Goal: Task Accomplishment & Management: Complete application form

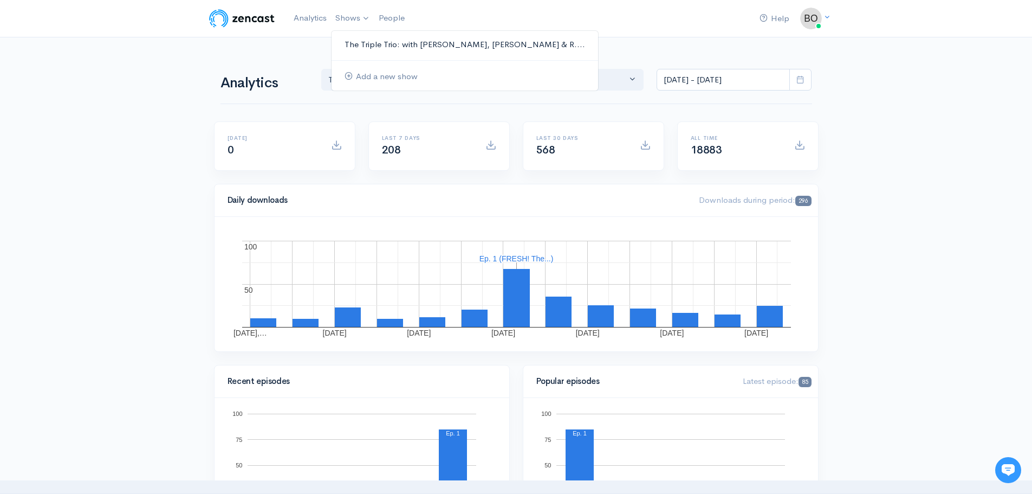
click at [359, 47] on link "The Triple Trio: with [PERSON_NAME], [PERSON_NAME] & R...." at bounding box center [465, 44] width 267 height 19
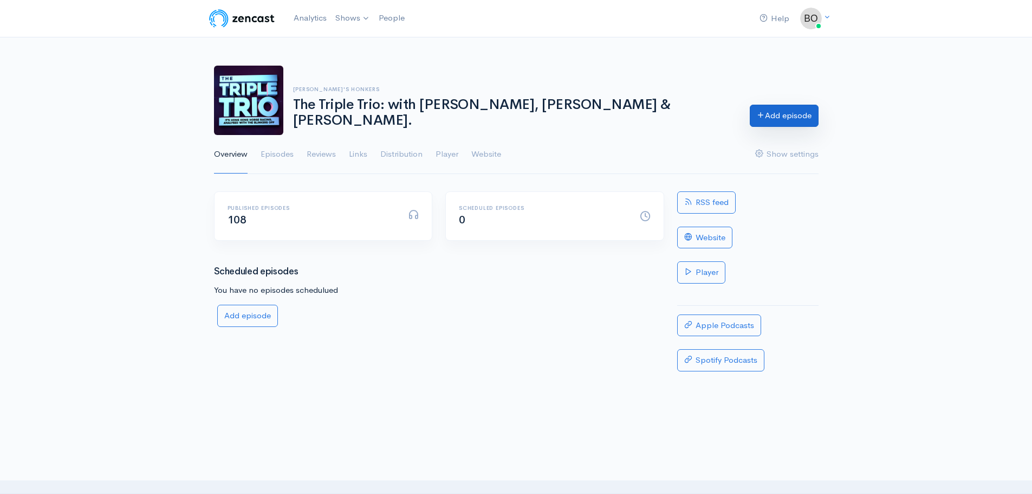
click at [778, 109] on link "Add episode" at bounding box center [784, 116] width 69 height 22
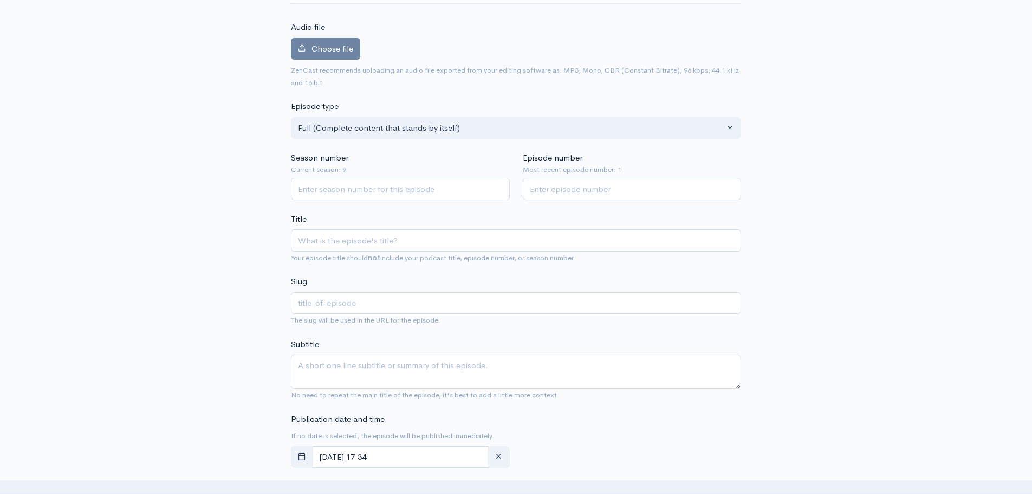
scroll to position [108, 0]
click at [399, 193] on input "Season number" at bounding box center [400, 188] width 219 height 22
type input "9"
type input "2"
paste input "Behind the scenes with team [PERSON_NAME] Rising, World Pool winners from Flemi…"
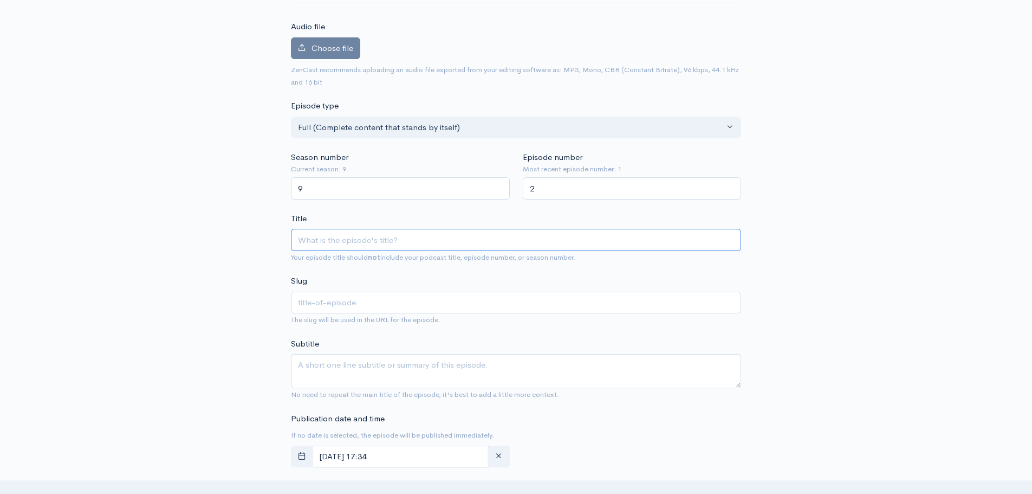
type input "Behind the scenes with team [PERSON_NAME] Rising, World Pool winners from Flemi…"
type input "behind-the-scenes-with-team-[PERSON_NAME]-rising-world-pool-winners-from-flemin…"
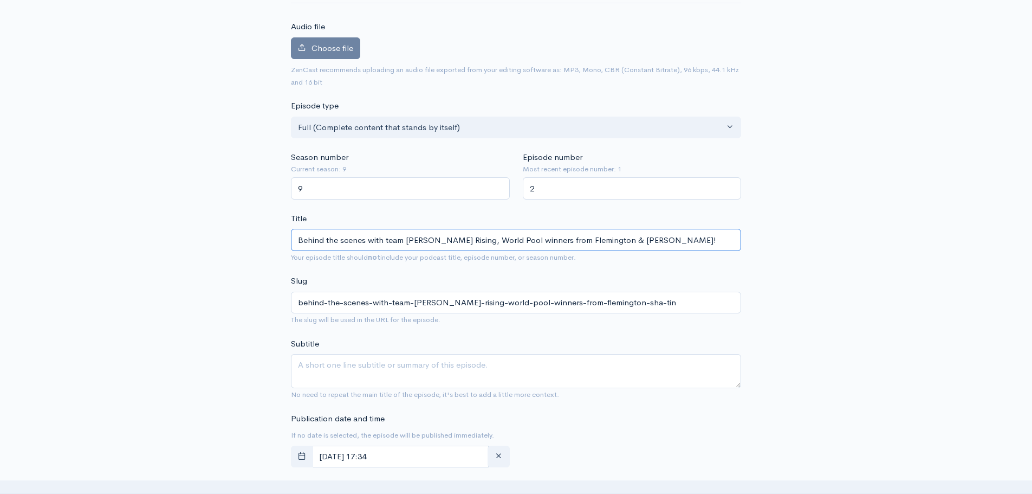
type input "Behind the scenes with team [PERSON_NAME] Rising, World Pool winners from Flemi…"
paste textarea "[PERSON_NAME] subs in for a globe-trotting Richo. The team reflect on Hong Kong…"
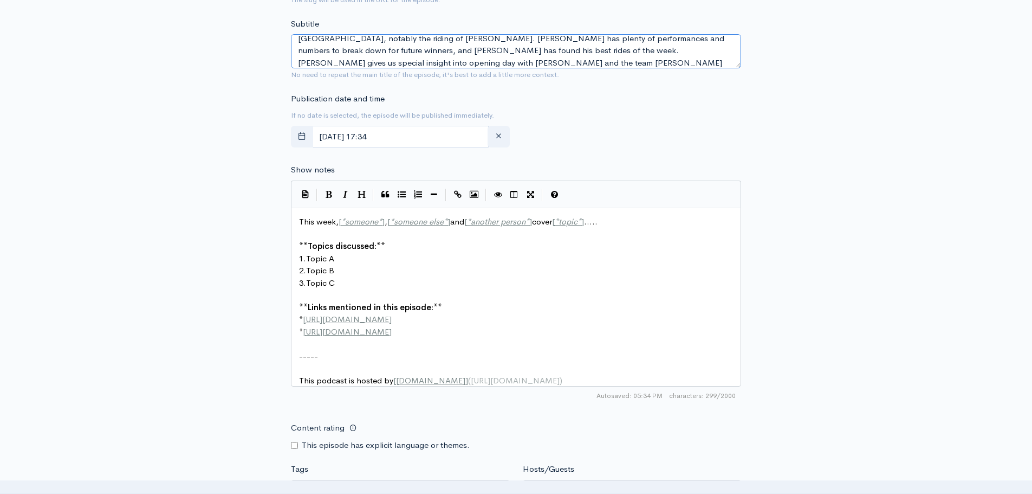
scroll to position [434, 0]
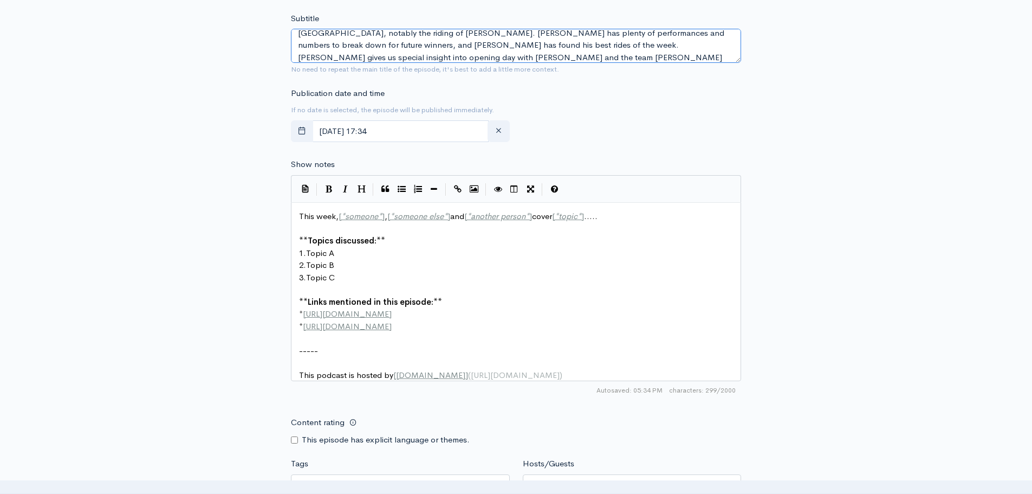
type textarea "[PERSON_NAME] subs in for a globe-trotting Richo. The team reflect on Hong Kong…"
type textarea "This week, [*someone*], [*someone else*] and [*another person*] cover [*topic*]…"
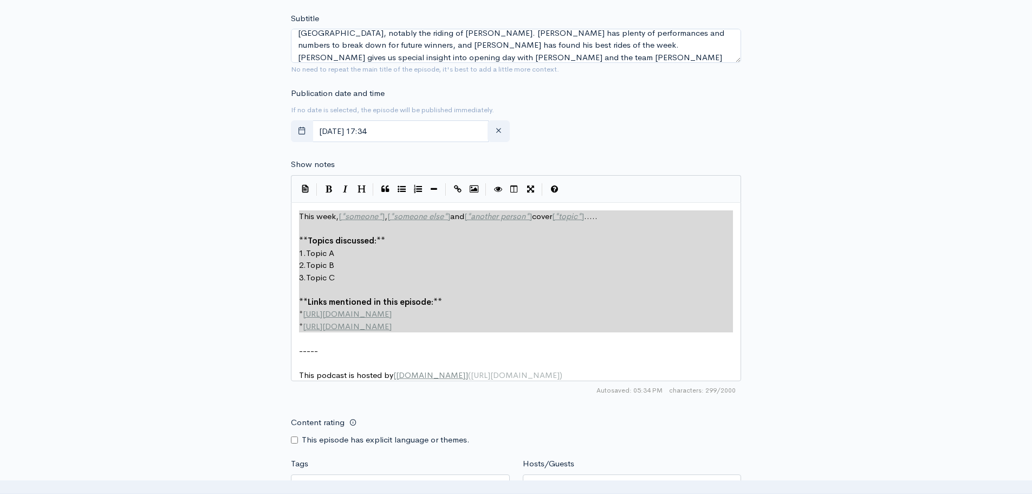
drag, startPoint x: 424, startPoint y: 334, endPoint x: 254, endPoint y: 163, distance: 241.4
paste textarea
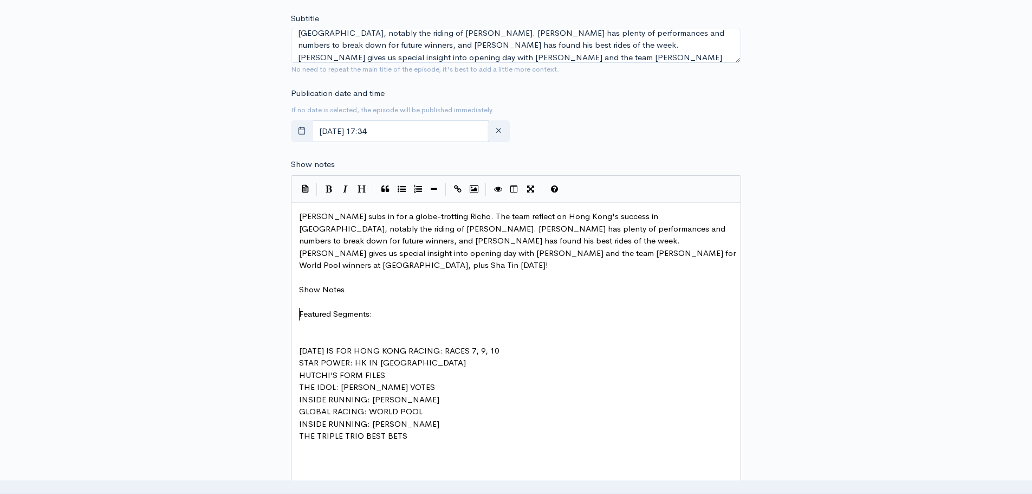
click at [385, 320] on pre "​" at bounding box center [520, 326] width 447 height 12
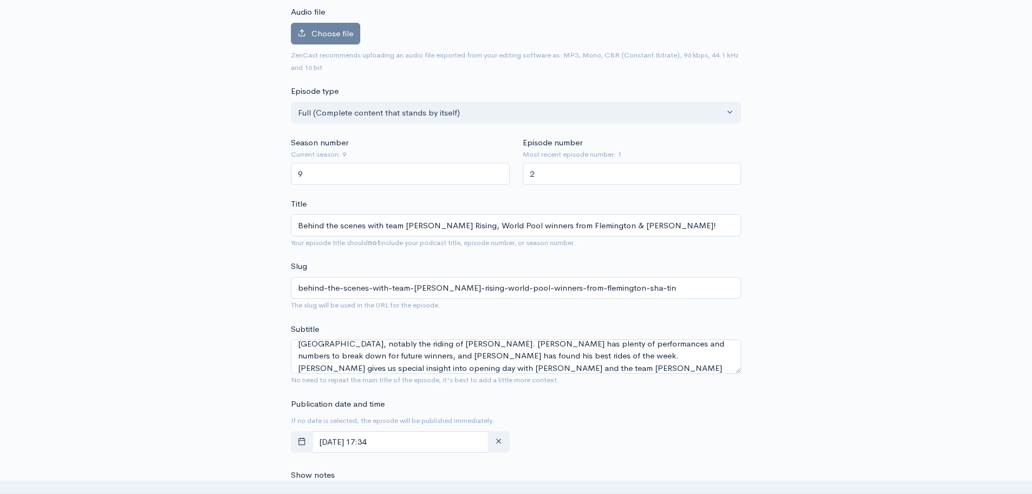
scroll to position [108, 0]
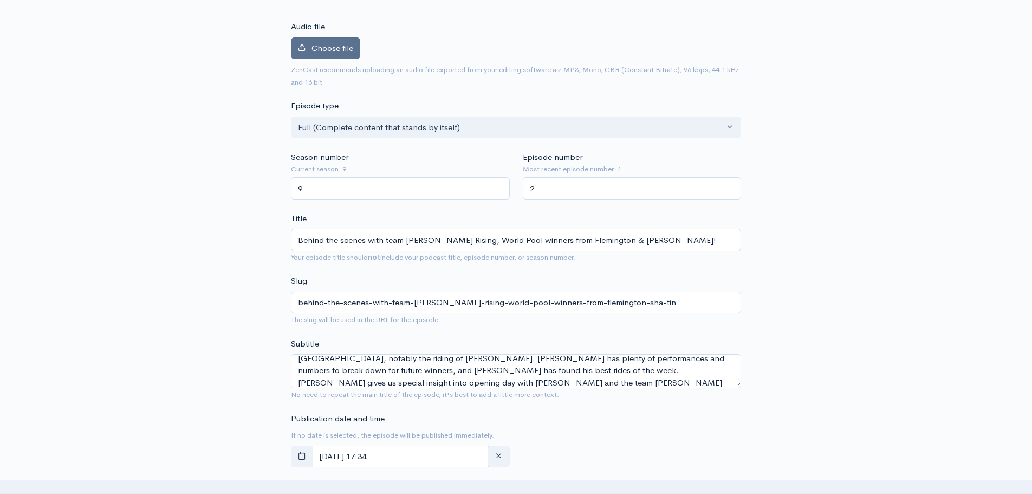
click at [325, 43] on span "Choose file" at bounding box center [333, 48] width 42 height 10
click at [0, 0] on input "Choose file" at bounding box center [0, 0] width 0 height 0
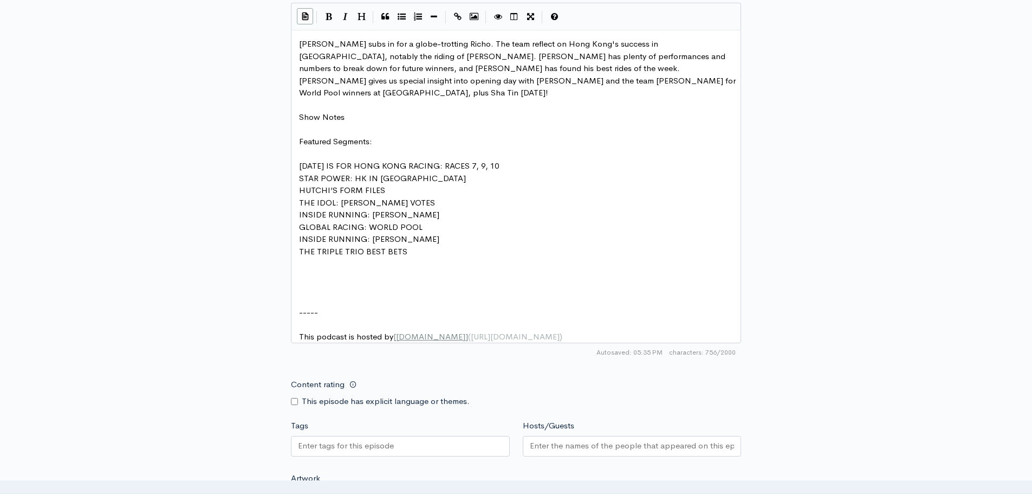
scroll to position [652, 0]
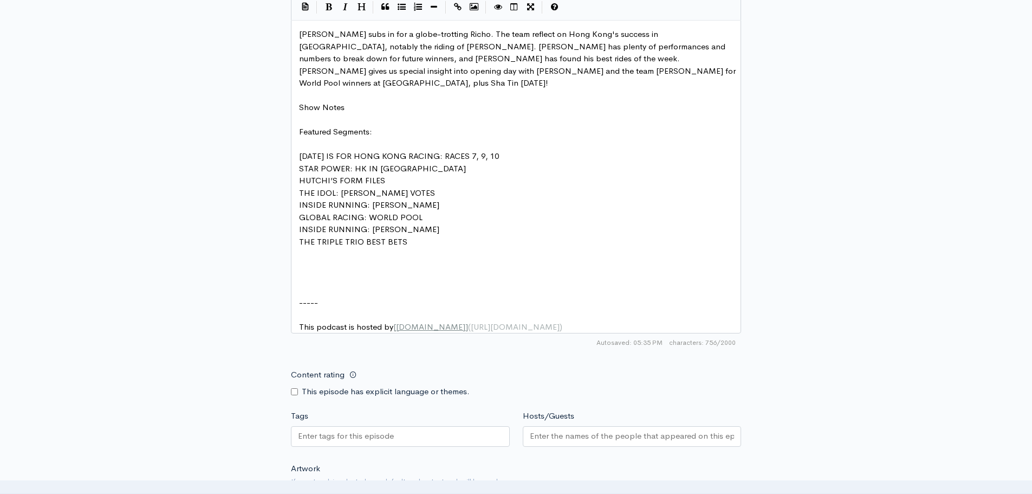
click at [309, 272] on pre "​" at bounding box center [520, 278] width 447 height 12
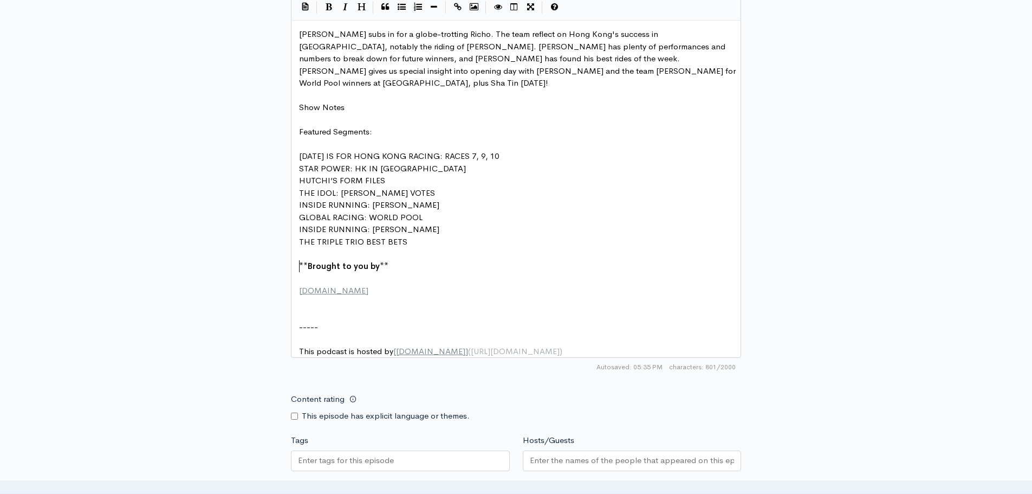
click at [329, 272] on pre "​" at bounding box center [520, 278] width 447 height 12
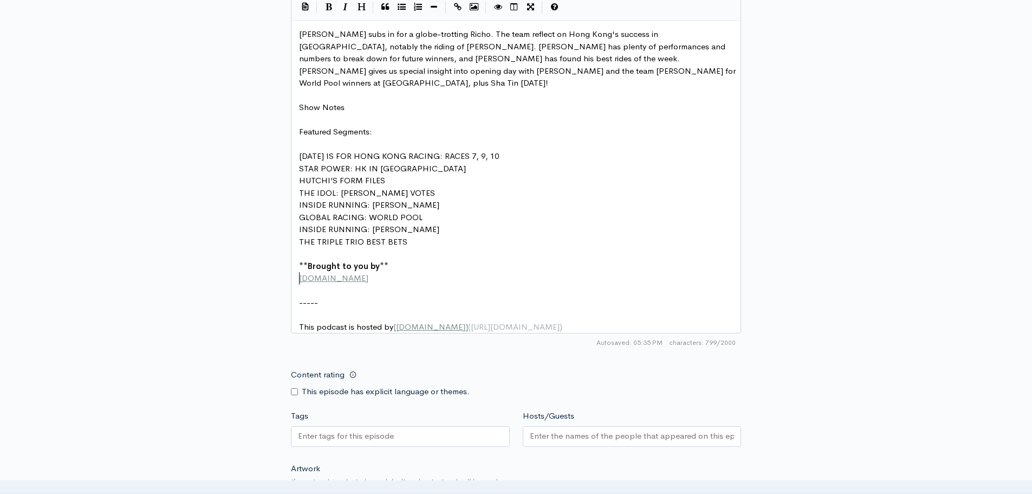
click at [372, 430] on input "Tags" at bounding box center [347, 436] width 98 height 12
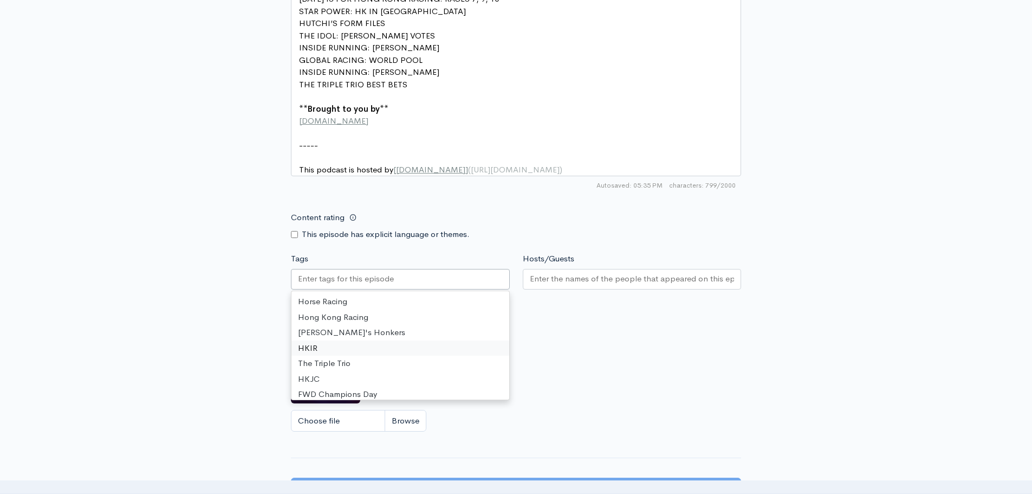
scroll to position [815, 0]
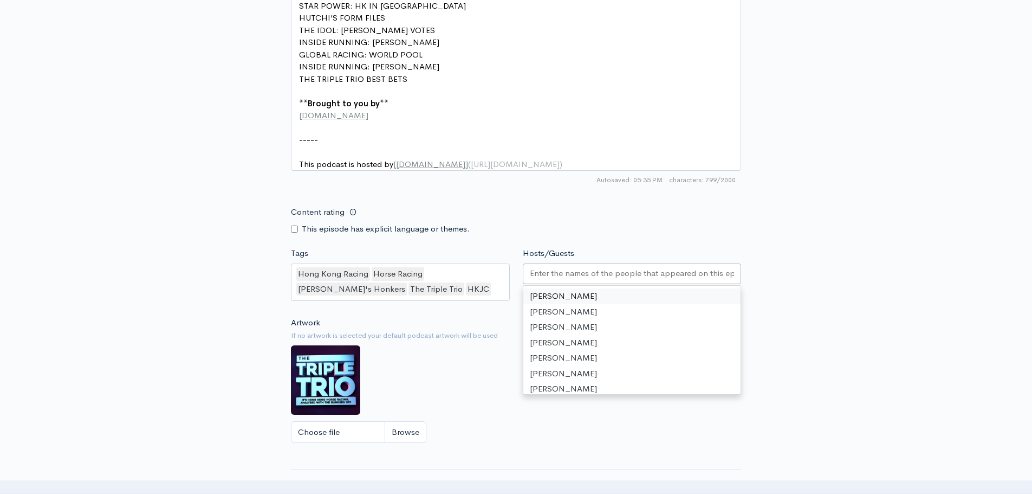
click at [569, 263] on div at bounding box center [632, 273] width 219 height 21
click at [667, 270] on div "[PERSON_NAME] [PERSON_NAME]" at bounding box center [632, 274] width 219 height 23
type input "[PERSON_NAME]"
click at [704, 268] on div "[PERSON_NAME] [PERSON_NAME] [PERSON_NAME]" at bounding box center [632, 281] width 219 height 37
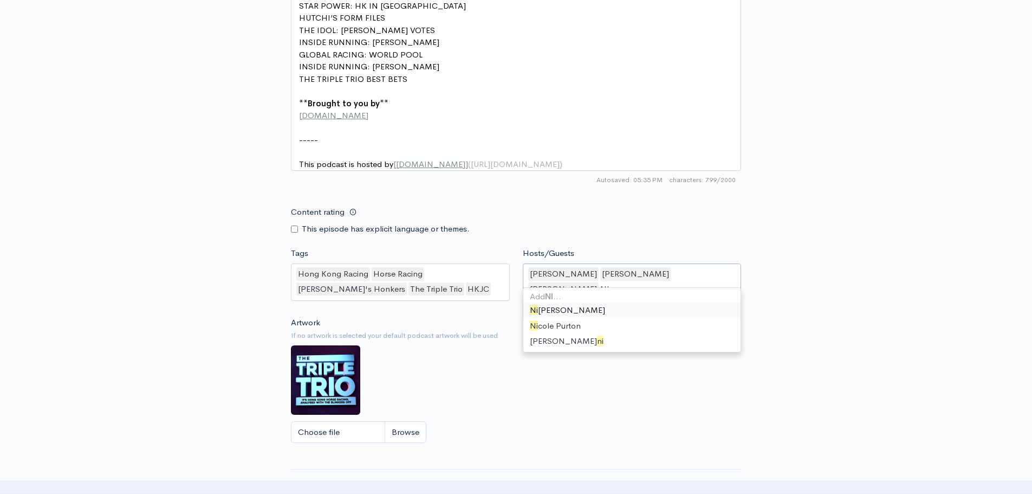
type input "NIc"
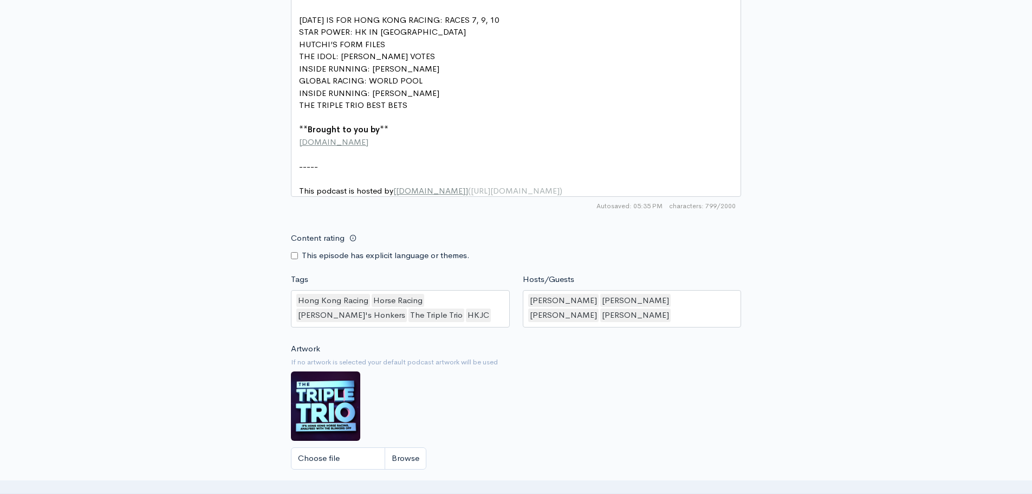
scroll to position [840, 0]
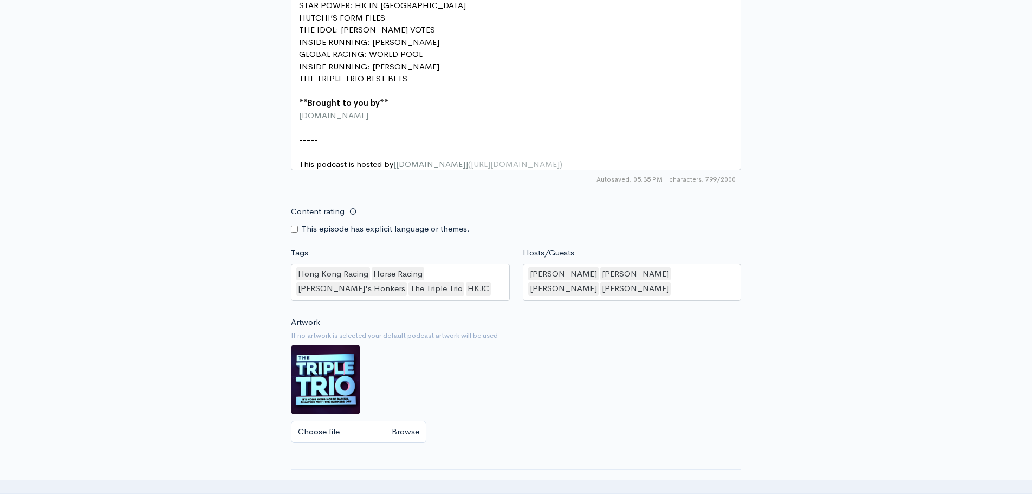
click at [597, 285] on div "[PERSON_NAME] [PERSON_NAME] [PERSON_NAME] [PERSON_NAME]" at bounding box center [632, 281] width 219 height 37
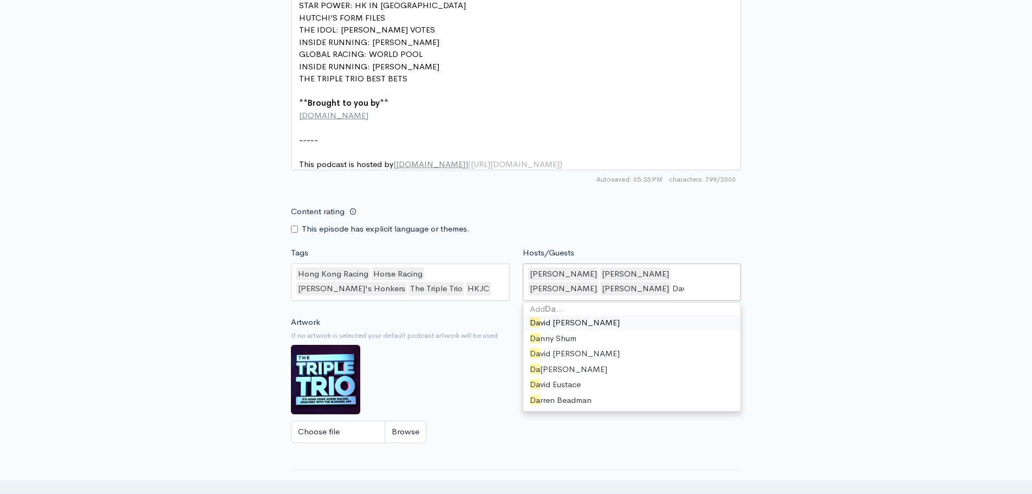
scroll to position [0, 0]
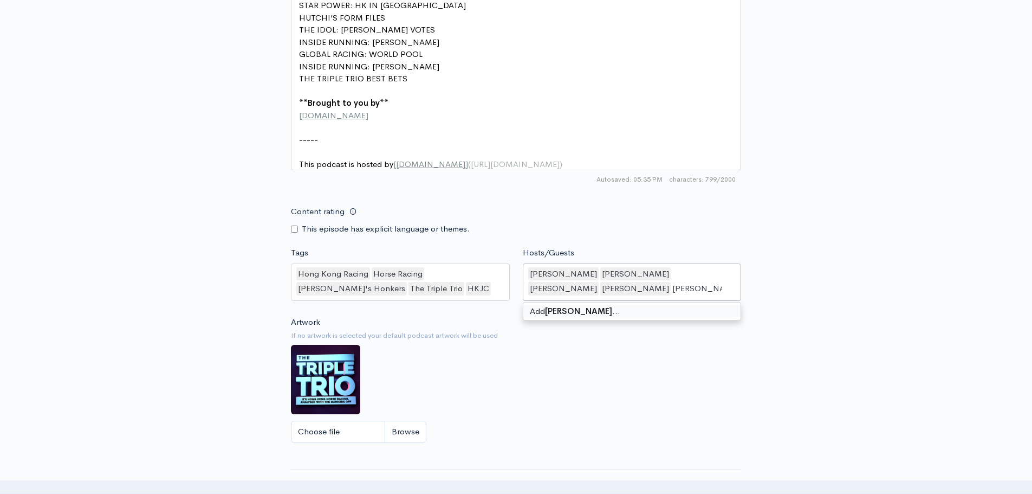
type input "[PERSON_NAME]"
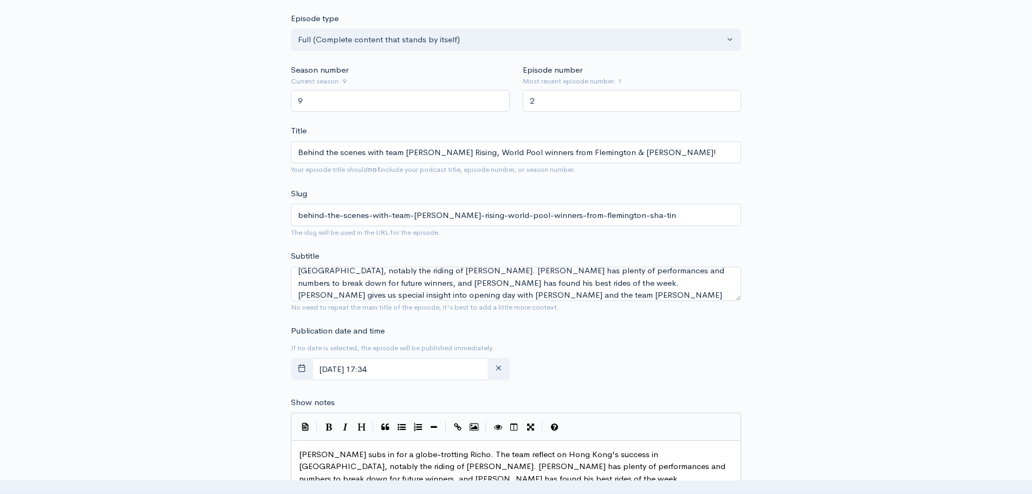
scroll to position [352, 0]
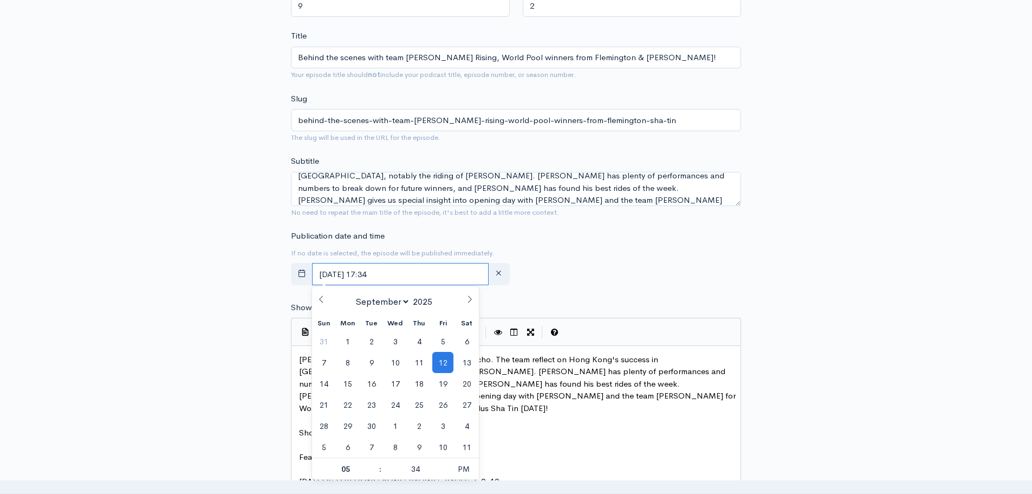
click at [464, 273] on input "[DATE] 17:34" at bounding box center [400, 274] width 177 height 22
click at [441, 360] on span "12" at bounding box center [443, 362] width 21 height 21
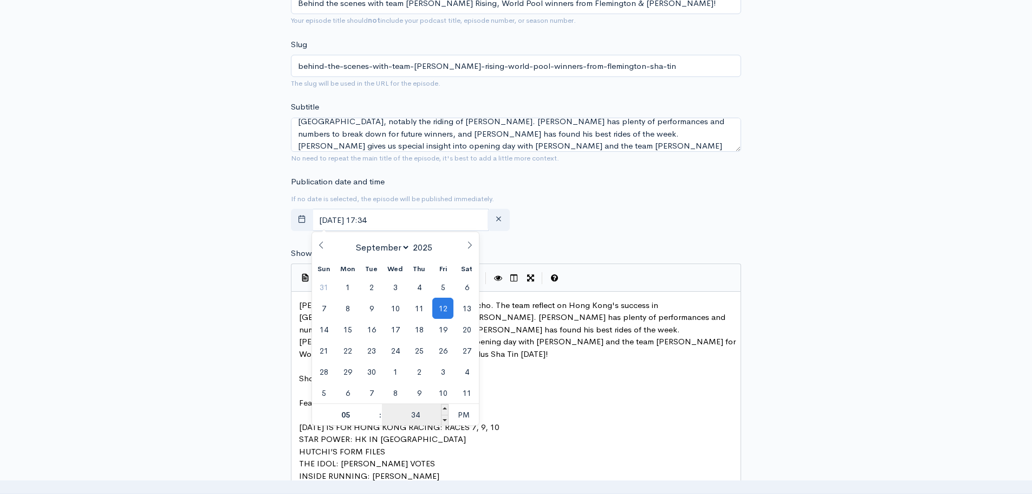
click at [416, 418] on input "34" at bounding box center [415, 415] width 67 height 22
type input "35"
type input "[DATE] 17:35"
click at [673, 203] on div "Publication date and time If no date is selected, the episode will be published…" at bounding box center [516, 206] width 463 height 60
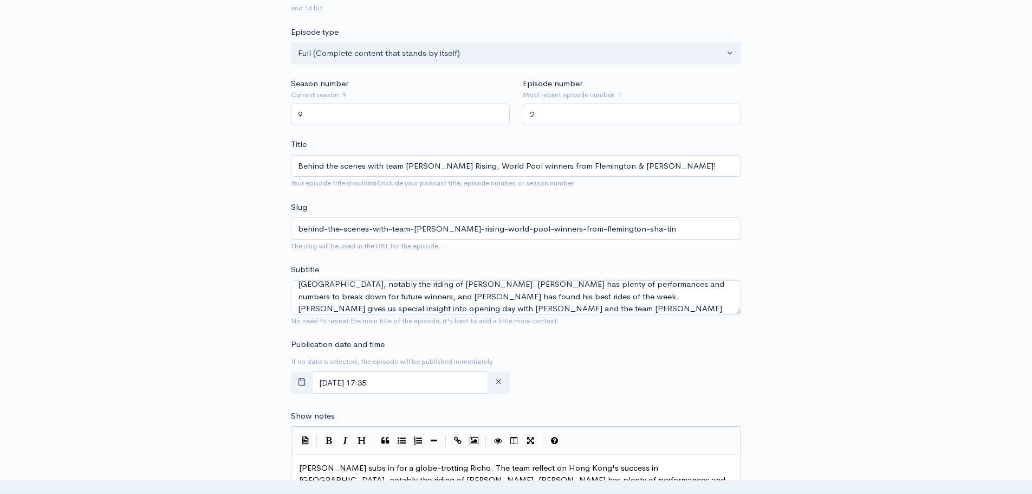
scroll to position [0, 0]
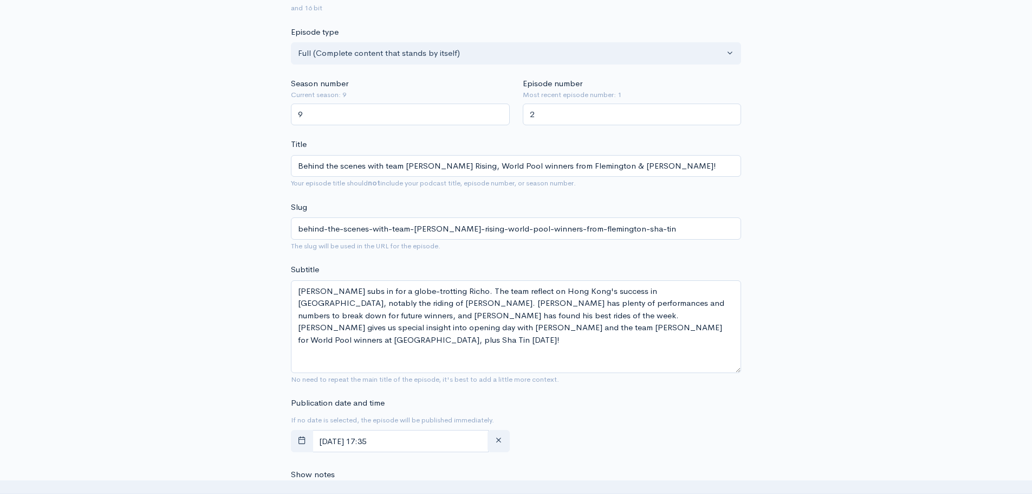
drag, startPoint x: 736, startPoint y: 313, endPoint x: 740, endPoint y: 371, distance: 58.7
click at [740, 371] on textarea "[PERSON_NAME] subs in for a globe-trotting Richo. The team reflect on Hong Kong…" at bounding box center [516, 326] width 450 height 93
drag, startPoint x: 418, startPoint y: 314, endPoint x: 605, endPoint y: 346, distance: 189.7
click at [605, 346] on textarea "[PERSON_NAME] subs in for a globe-trotting Richo. The team reflect on Hong Kong…" at bounding box center [516, 326] width 450 height 93
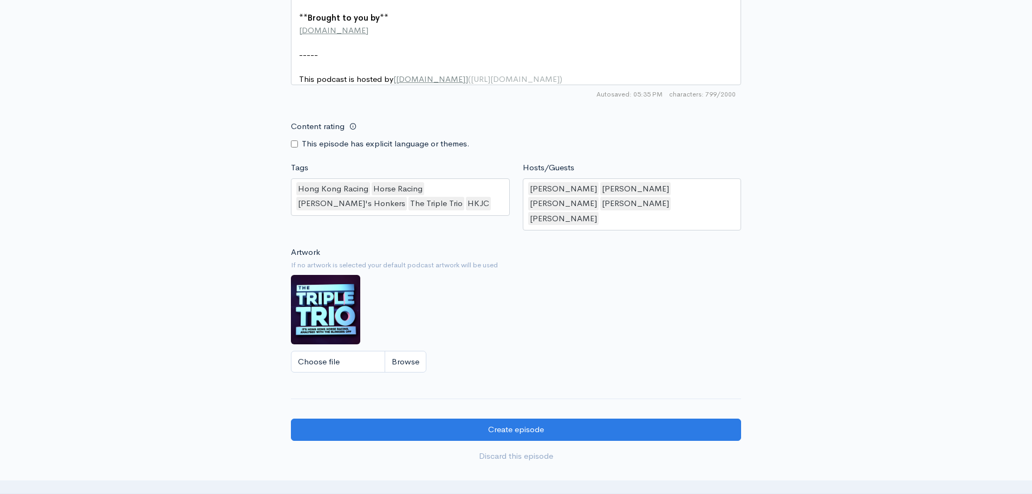
scroll to position [1091, 0]
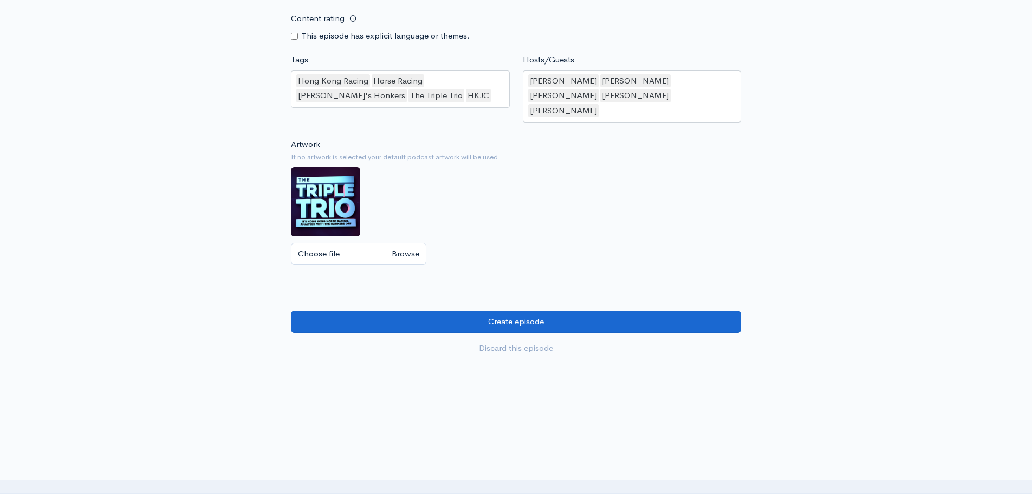
type textarea "[PERSON_NAME] subs in for a globe-trotting Richo. The team reflect on Hong Kong…"
click at [526, 311] on input "Create episode" at bounding box center [516, 322] width 450 height 22
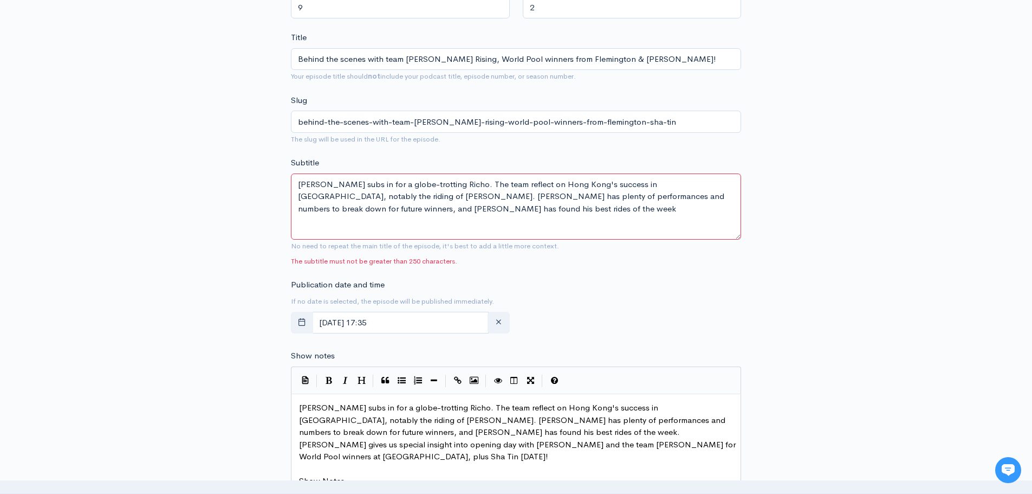
drag, startPoint x: 735, startPoint y: 203, endPoint x: 735, endPoint y: 235, distance: 32.0
click at [735, 235] on textarea "James Tzaferis subs in for a globe-trotting Richo. The team reflect on Hong Kon…" at bounding box center [516, 206] width 450 height 66
drag, startPoint x: 666, startPoint y: 183, endPoint x: 351, endPoint y: 193, distance: 315.1
click at [351, 193] on textarea "[PERSON_NAME] subs in for a globe-trotting Richo. The team reflect on Hong Kong…" at bounding box center [516, 206] width 450 height 66
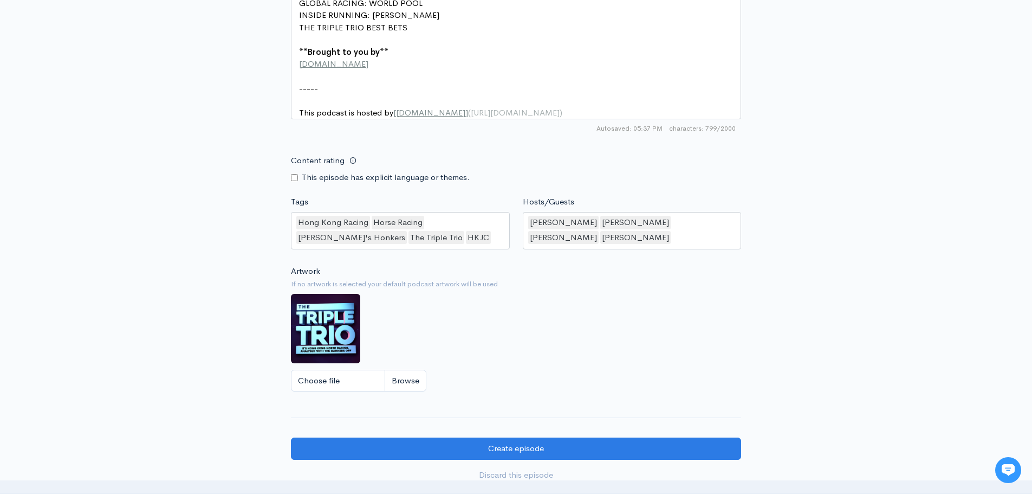
scroll to position [1055, 0]
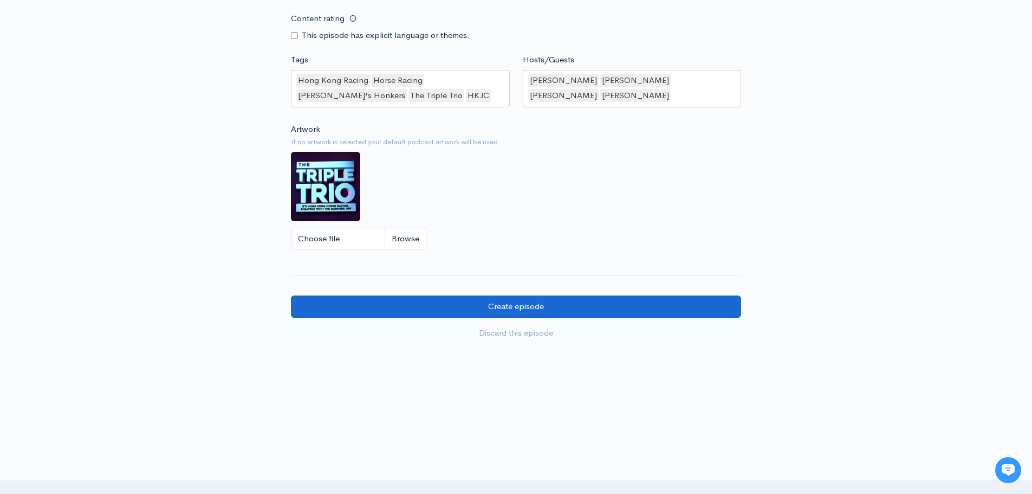
type textarea "James Tzaferis subs in for a globe-trotting Richo. The team reflect on Hong Kon…"
click at [487, 303] on input "Create episode" at bounding box center [516, 306] width 450 height 22
